Goal: Obtain resource: Download file/media

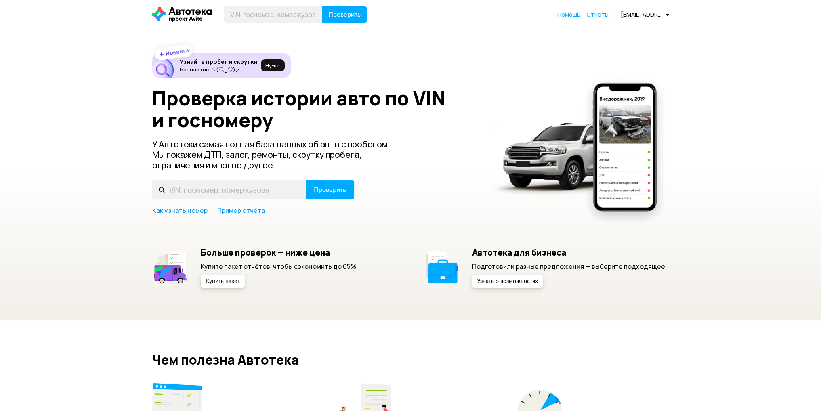
click at [594, 15] on span "Отчёты" at bounding box center [598, 15] width 22 height 8
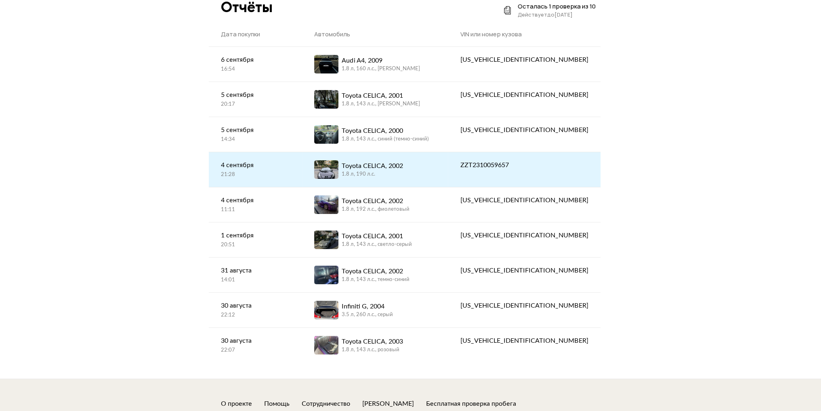
scroll to position [153, 0]
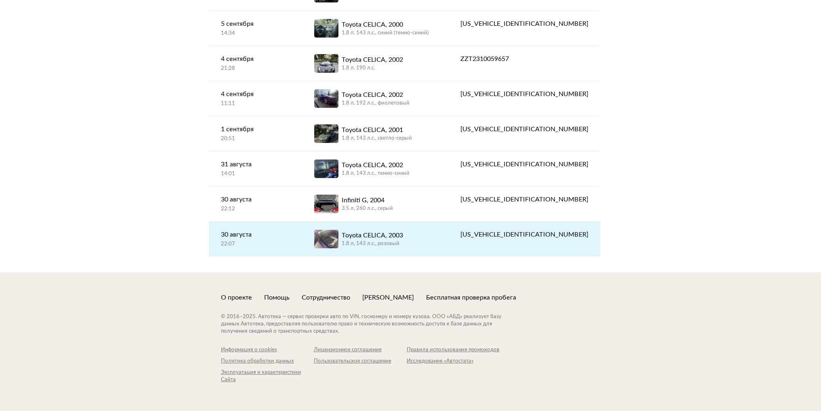
click at [286, 239] on div "[DATE] 22:07" at bounding box center [255, 239] width 69 height 18
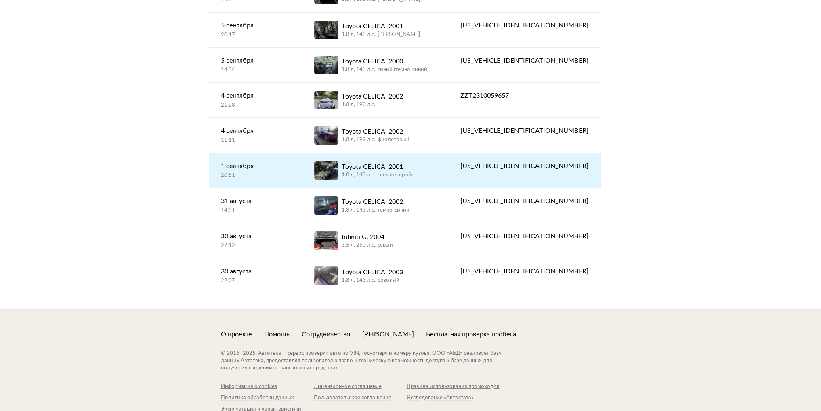
scroll to position [113, 0]
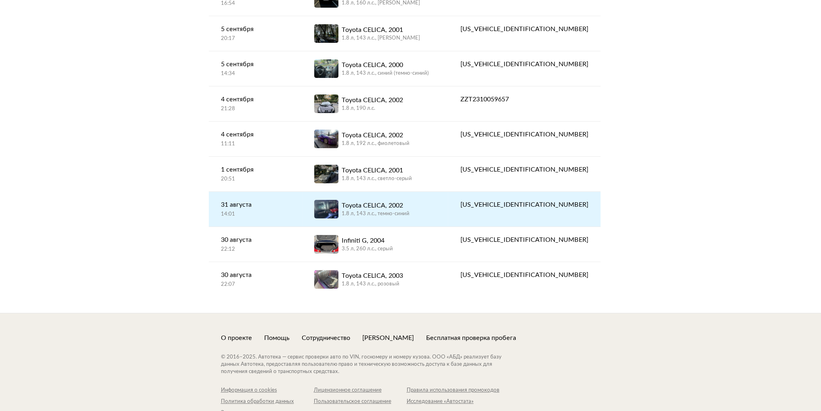
click at [290, 204] on div "31 августа" at bounding box center [255, 205] width 69 height 10
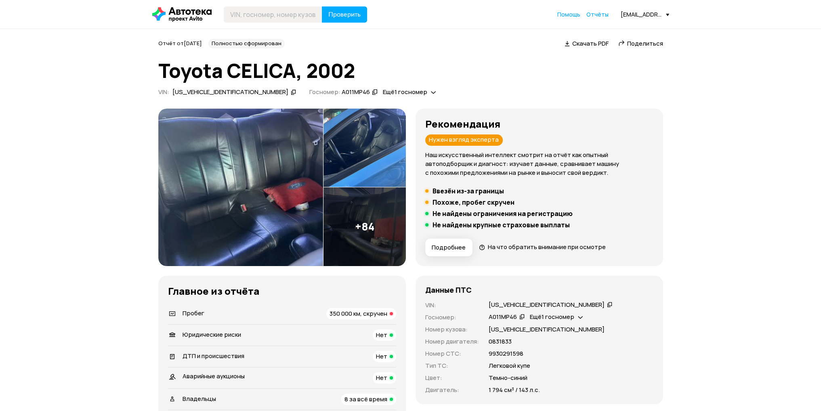
click at [353, 176] on img at bounding box center [365, 148] width 82 height 79
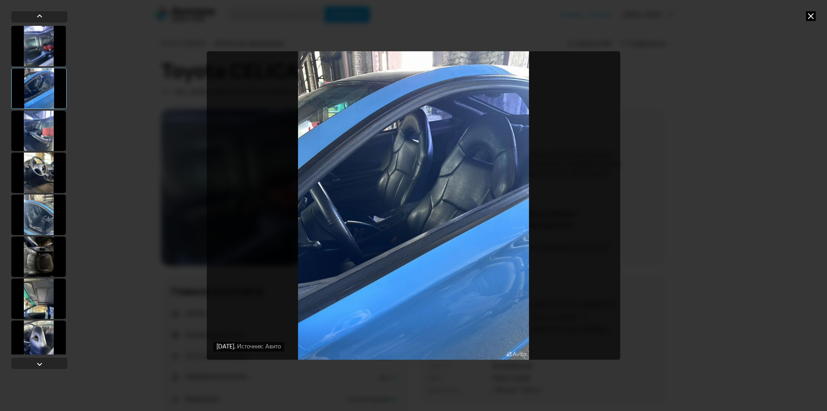
click at [702, 145] on div "[DATE] Источник: Авито [DATE] Источник: Авито [DATE] Источник: Авито" at bounding box center [413, 205] width 827 height 411
click at [809, 13] on icon at bounding box center [811, 16] width 10 height 10
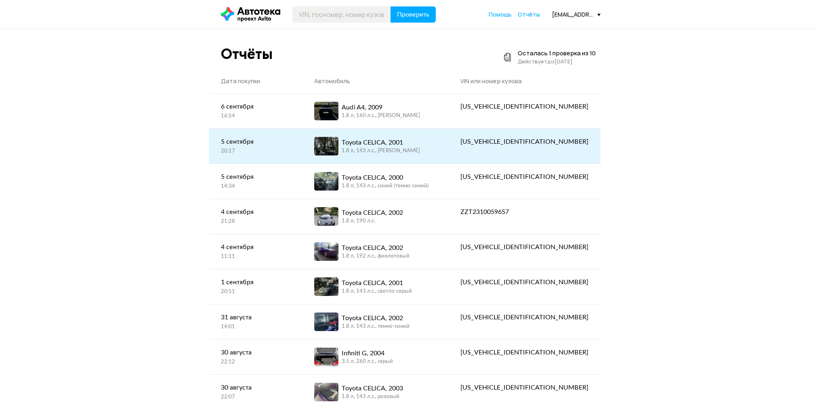
scroll to position [153, 0]
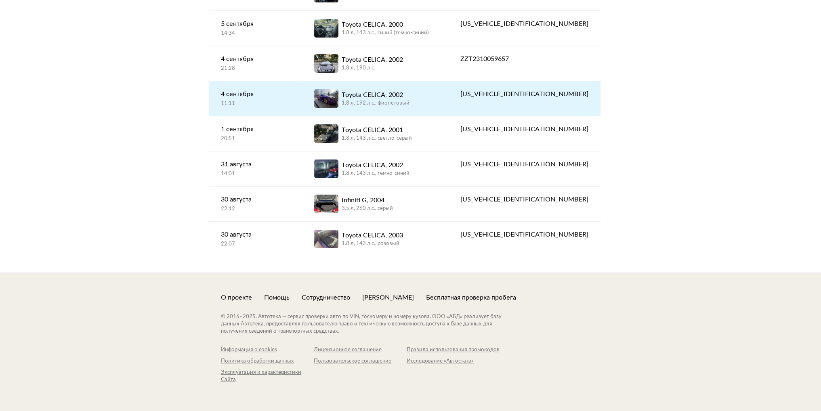
click at [302, 95] on link "[DATE] 11:11" at bounding box center [255, 98] width 93 height 34
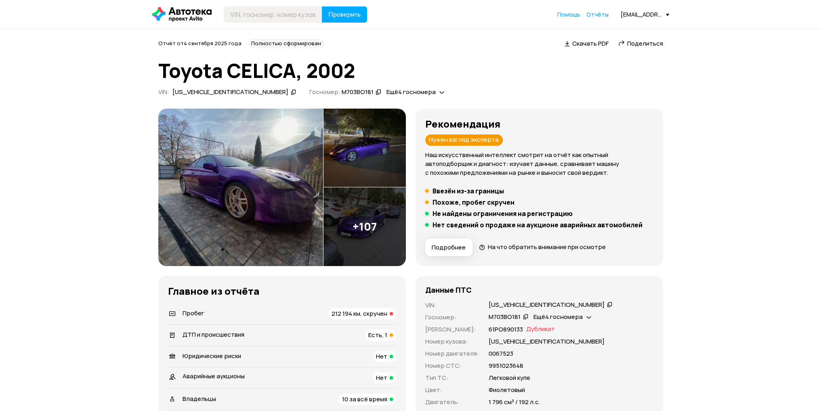
click at [603, 46] on span "Скачать PDF" at bounding box center [590, 43] width 36 height 8
click at [386, 92] on span "Ещё 4 госномера" at bounding box center [410, 92] width 49 height 8
click at [386, 91] on span "Ещё 4 госномера" at bounding box center [410, 92] width 49 height 8
click at [433, 86] on div "Отчёт от [DATE] Полностью сформирован   Скачать PDF   Поделиться Toyota CELICA,…" at bounding box center [410, 69] width 505 height 60
click at [384, 91] on div "Ещё 4 госномера" at bounding box center [415, 92] width 62 height 8
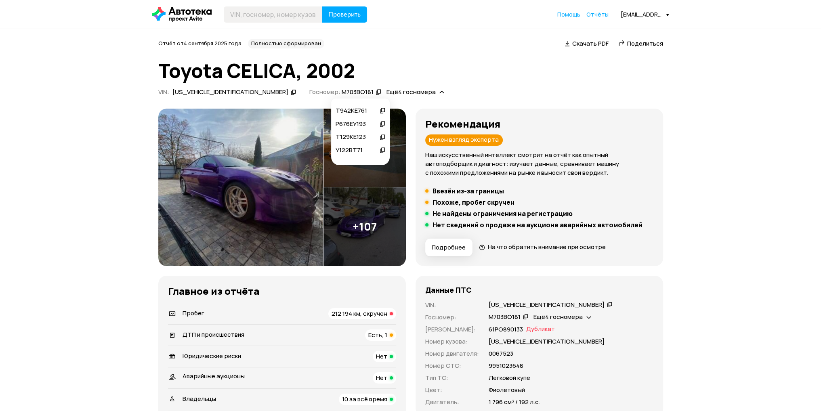
click at [424, 82] on div "Отчёт от [DATE] Полностью сформирован   Скачать PDF   Поделиться Toyota CELICA,…" at bounding box center [410, 69] width 505 height 60
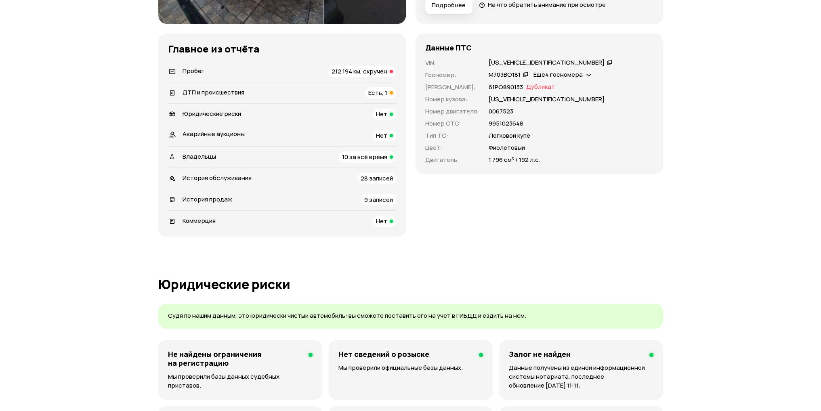
click at [373, 93] on span "Есть, 1" at bounding box center [377, 92] width 19 height 8
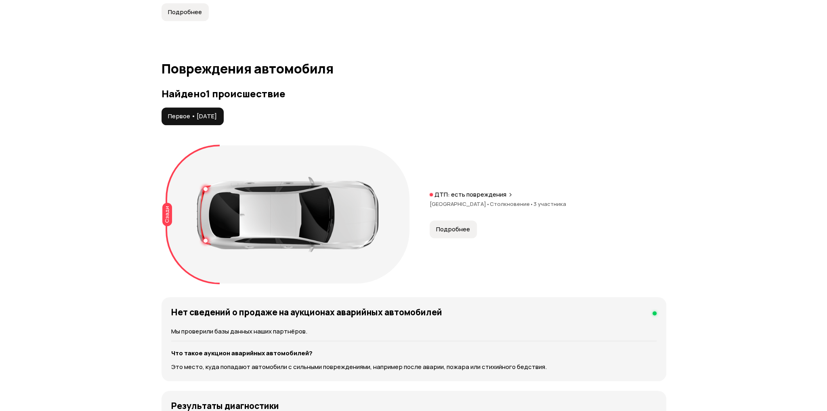
scroll to position [837, 0]
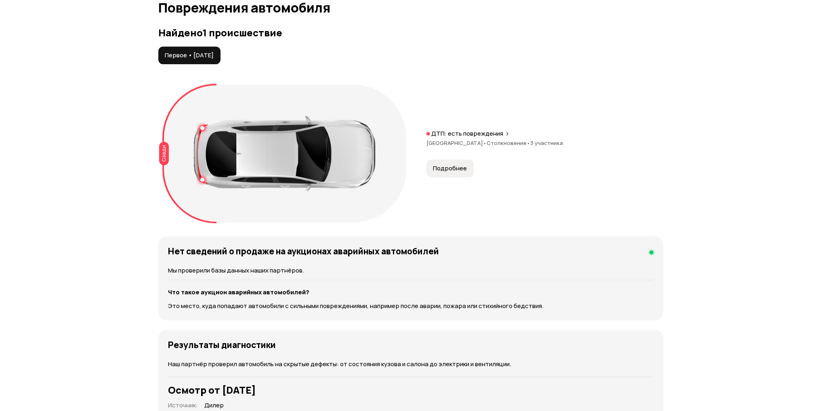
click at [438, 161] on button "Подробнее" at bounding box center [450, 169] width 47 height 18
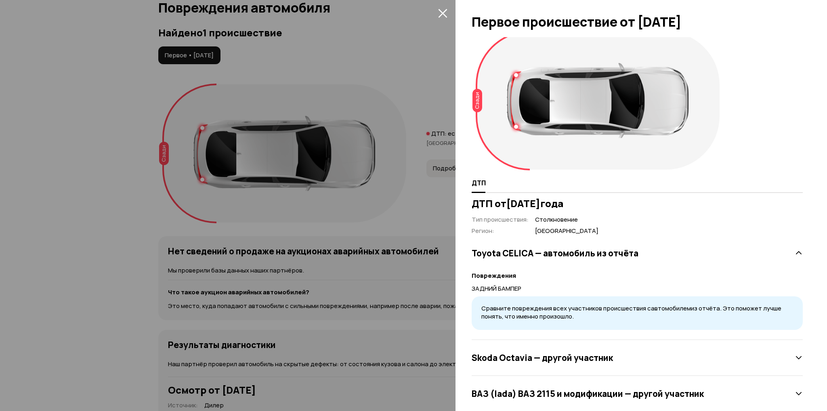
scroll to position [26, 0]
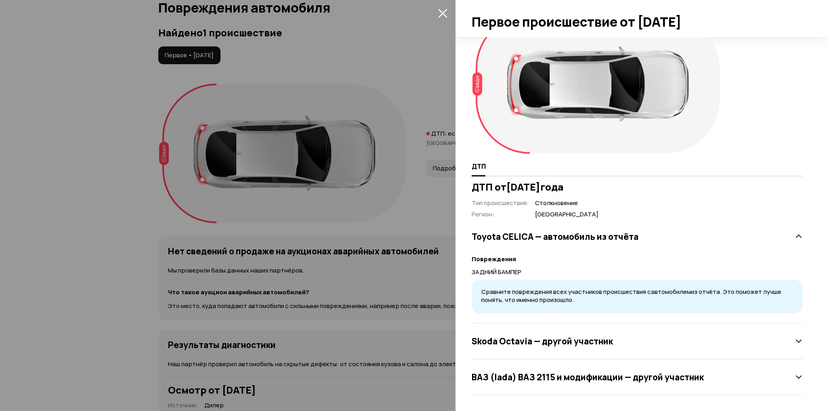
click at [687, 349] on div "Skoda Octavia — другой участник" at bounding box center [637, 342] width 331 height 36
click at [685, 338] on div "Skoda Octavia — другой участник" at bounding box center [637, 341] width 331 height 16
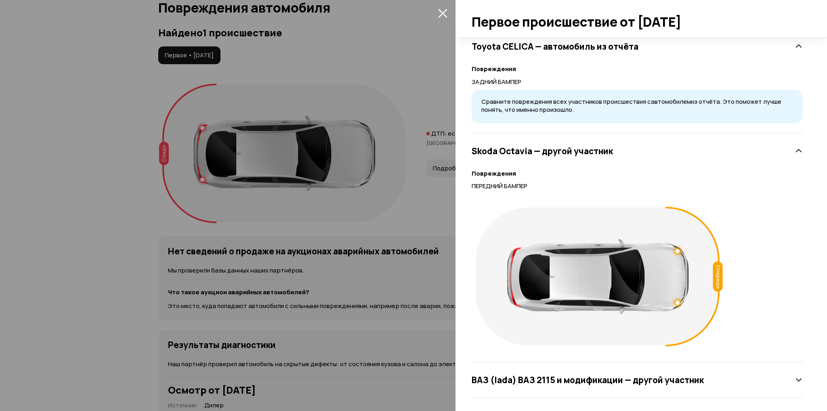
scroll to position [219, 0]
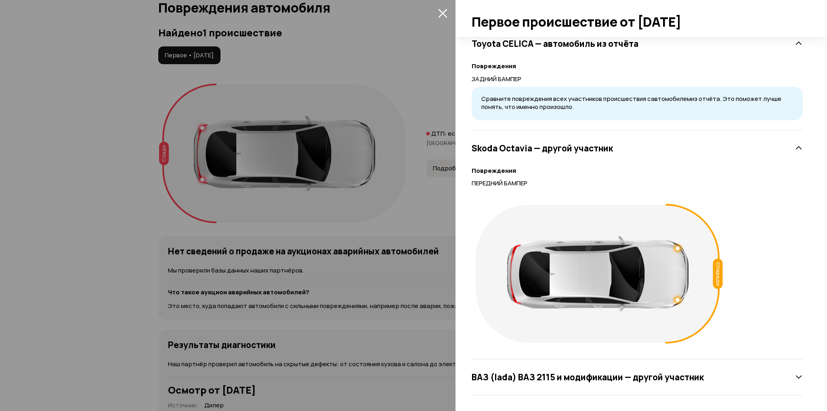
click at [647, 363] on div "ВАЗ (lada) ВАЗ 2115 и модификации — другой участник" at bounding box center [637, 378] width 331 height 36
click at [645, 373] on h3 "ВАЗ (lada) ВАЗ 2115 и модификации — другой участник" at bounding box center [588, 377] width 232 height 11
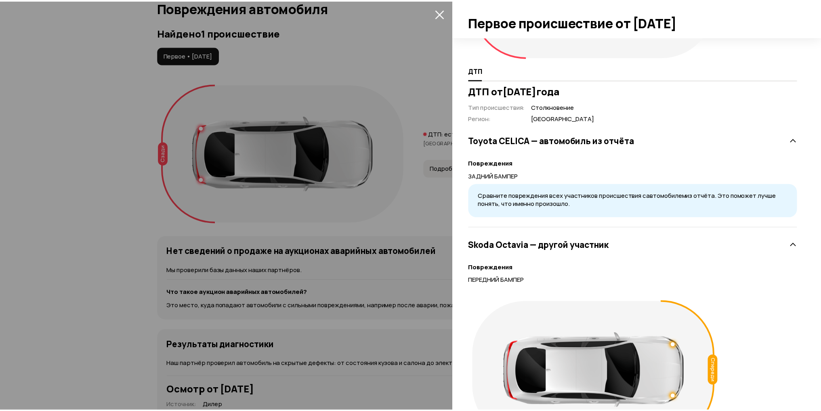
scroll to position [0, 0]
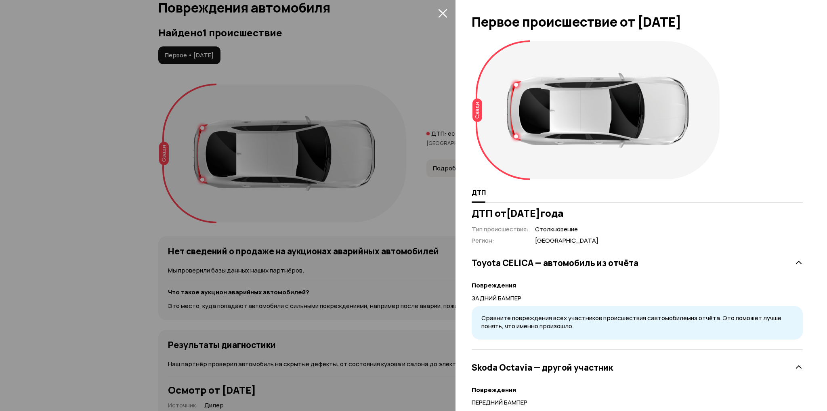
click at [431, 19] on div at bounding box center [413, 205] width 827 height 411
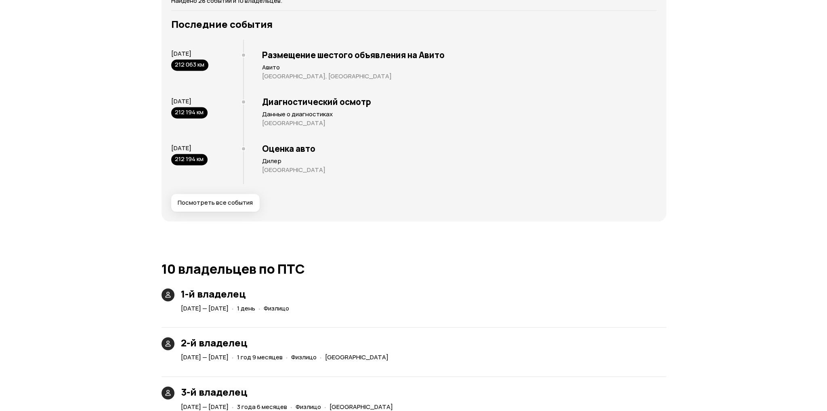
scroll to position [1685, 0]
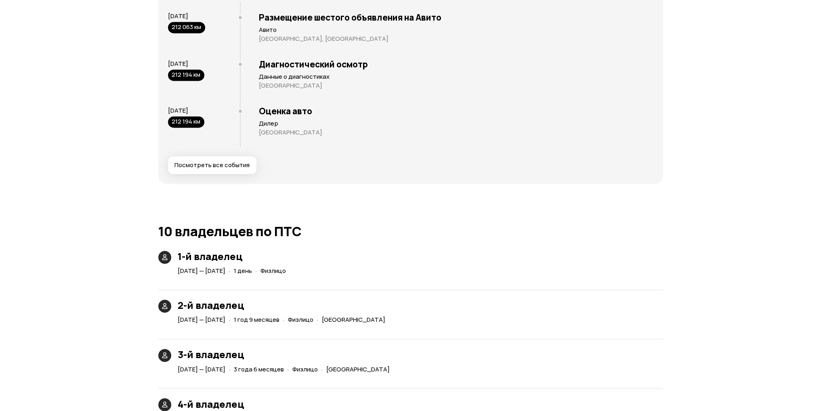
click at [191, 167] on span "Посмотреть все события" at bounding box center [212, 165] width 75 height 8
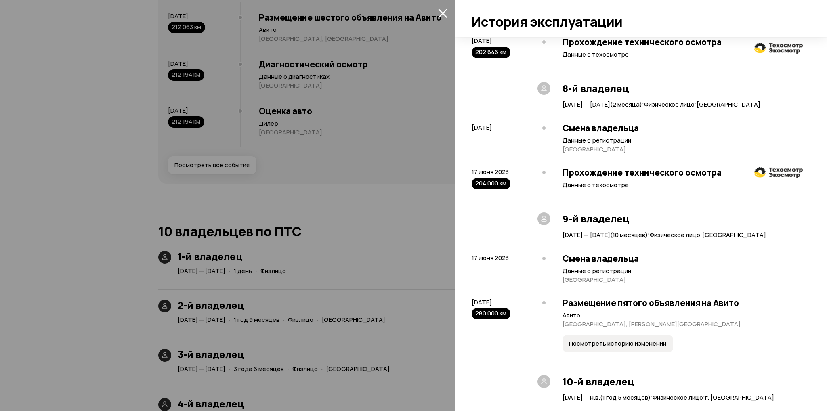
scroll to position [1361, 0]
